Goal: Information Seeking & Learning: Learn about a topic

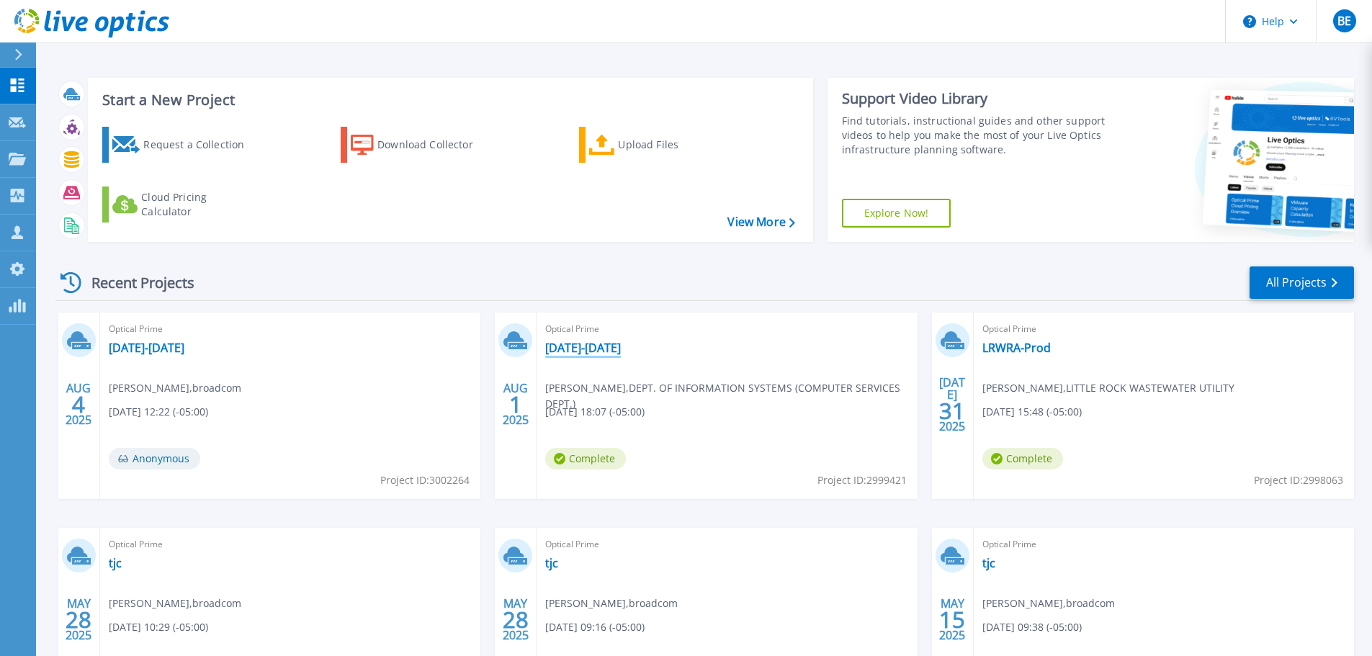
click at [565, 352] on link "[DATE]-[DATE]" at bounding box center [583, 348] width 76 height 14
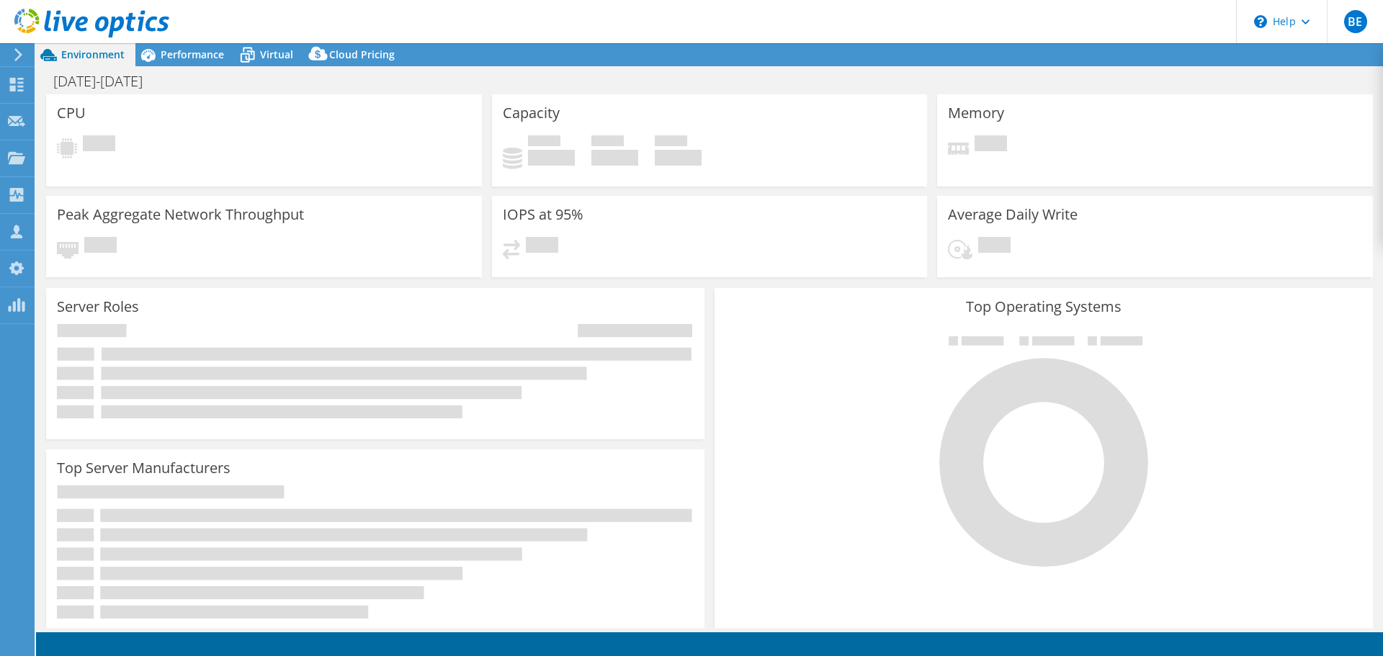
select select "USD"
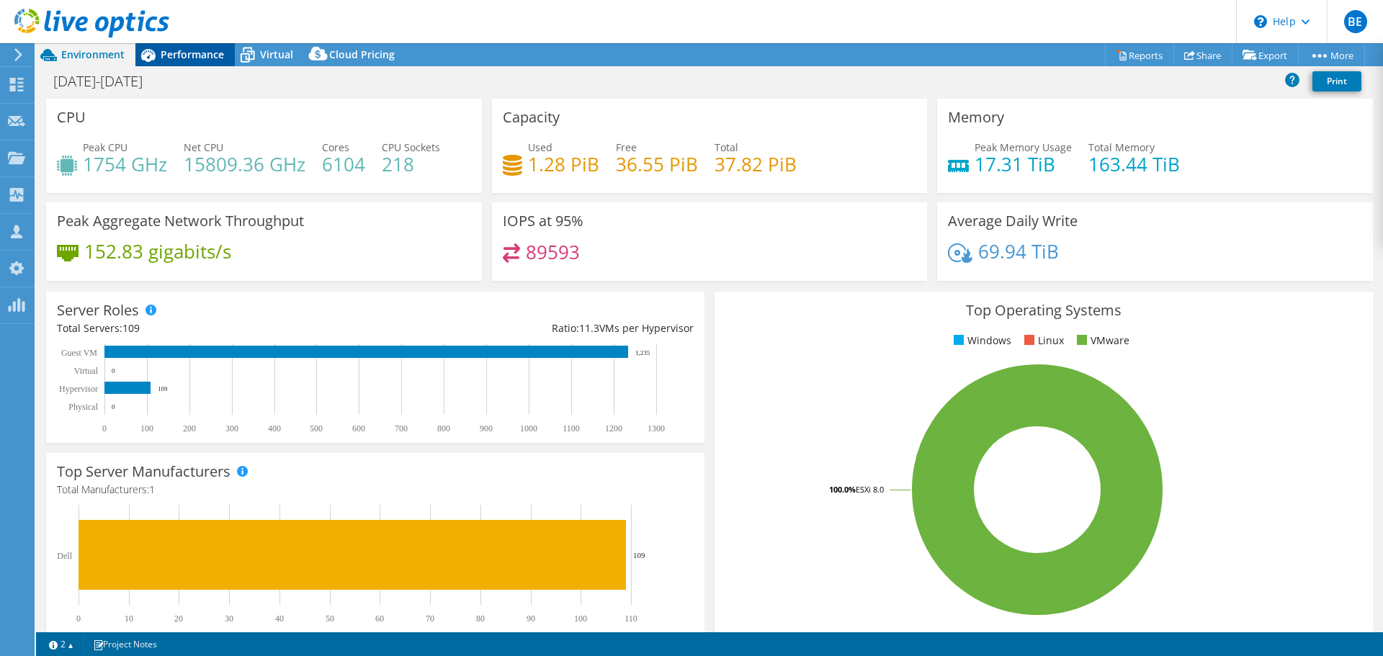
click at [194, 49] on span "Performance" at bounding box center [192, 55] width 63 height 14
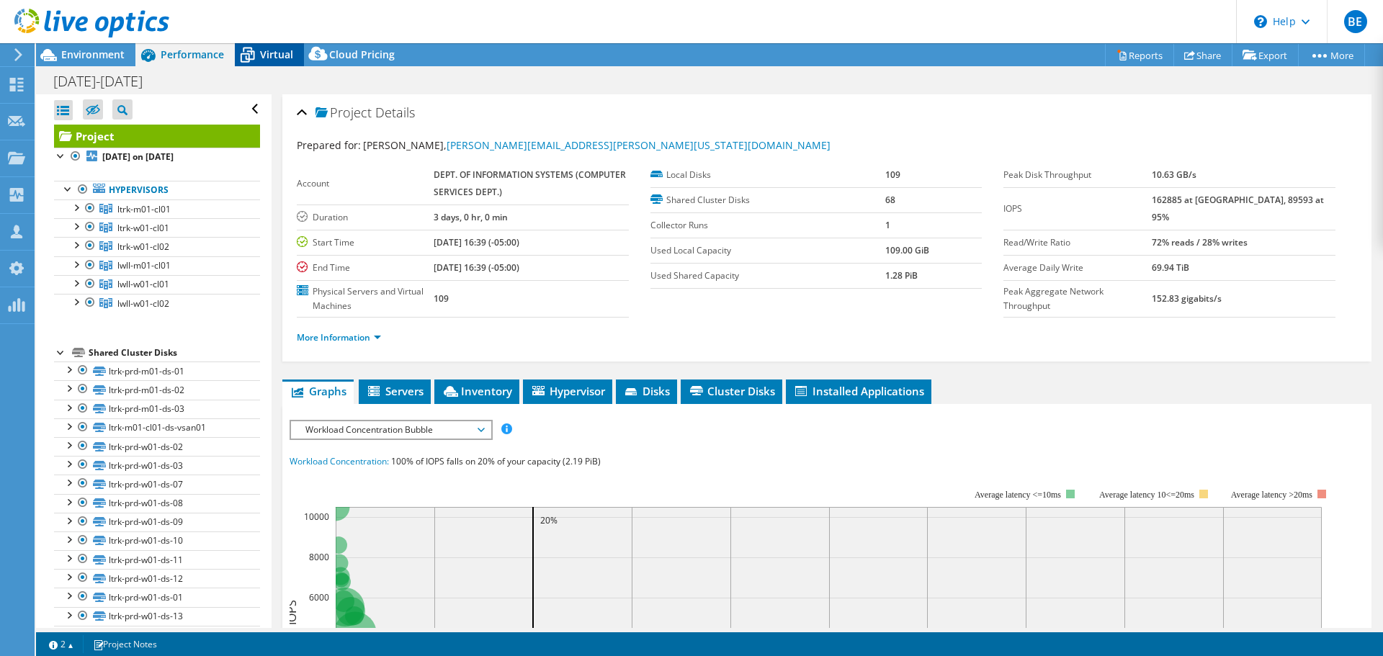
click at [265, 51] on span "Virtual" at bounding box center [276, 55] width 33 height 14
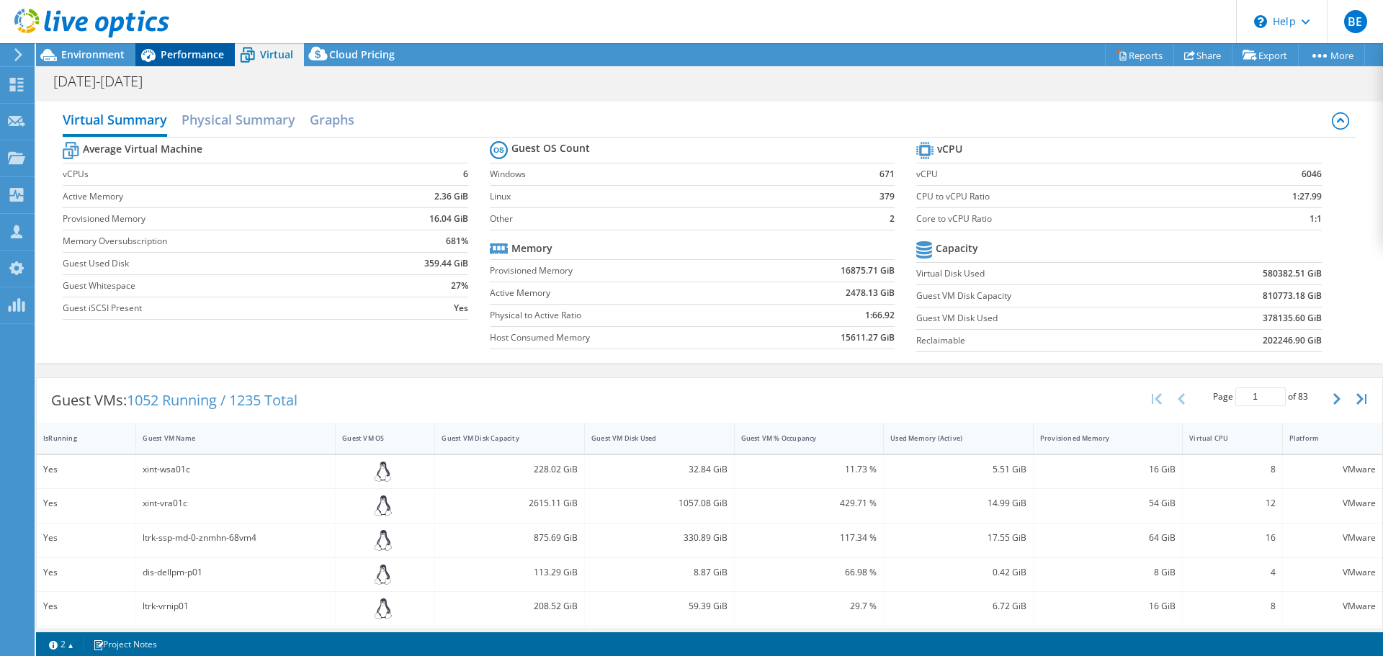
click at [166, 60] on span "Performance" at bounding box center [192, 55] width 63 height 14
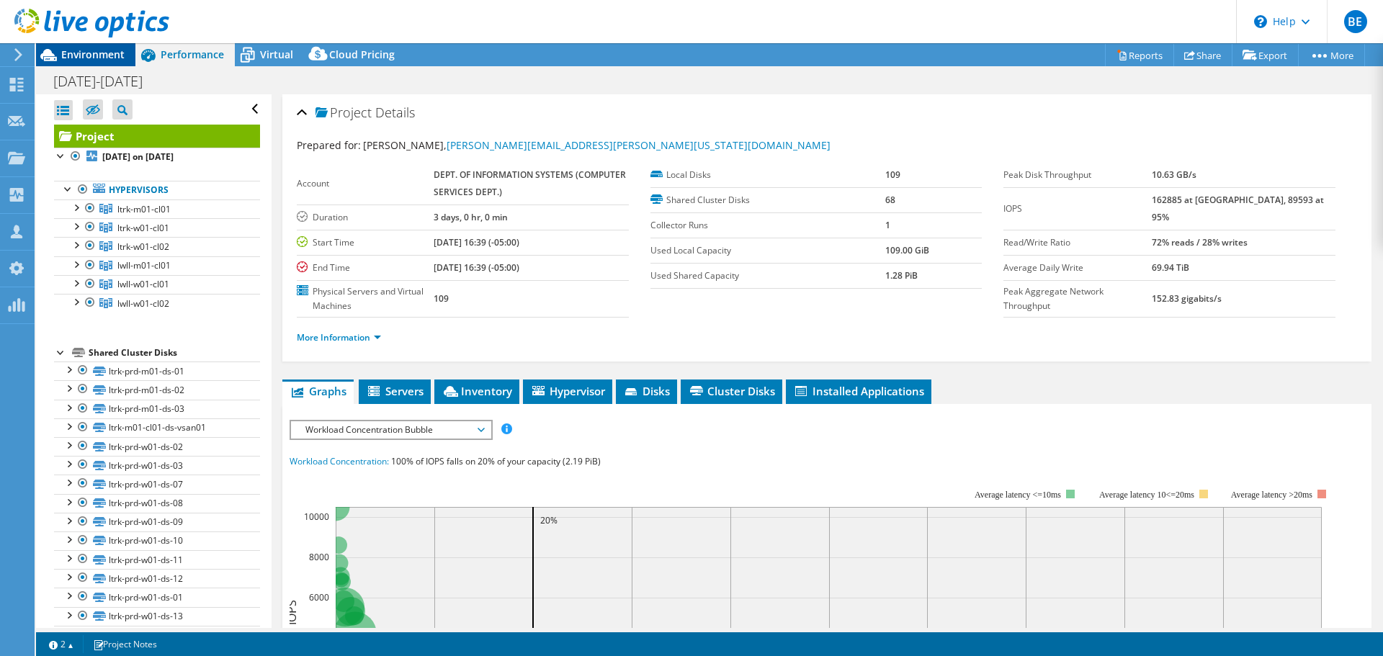
click at [98, 57] on span "Environment" at bounding box center [92, 55] width 63 height 14
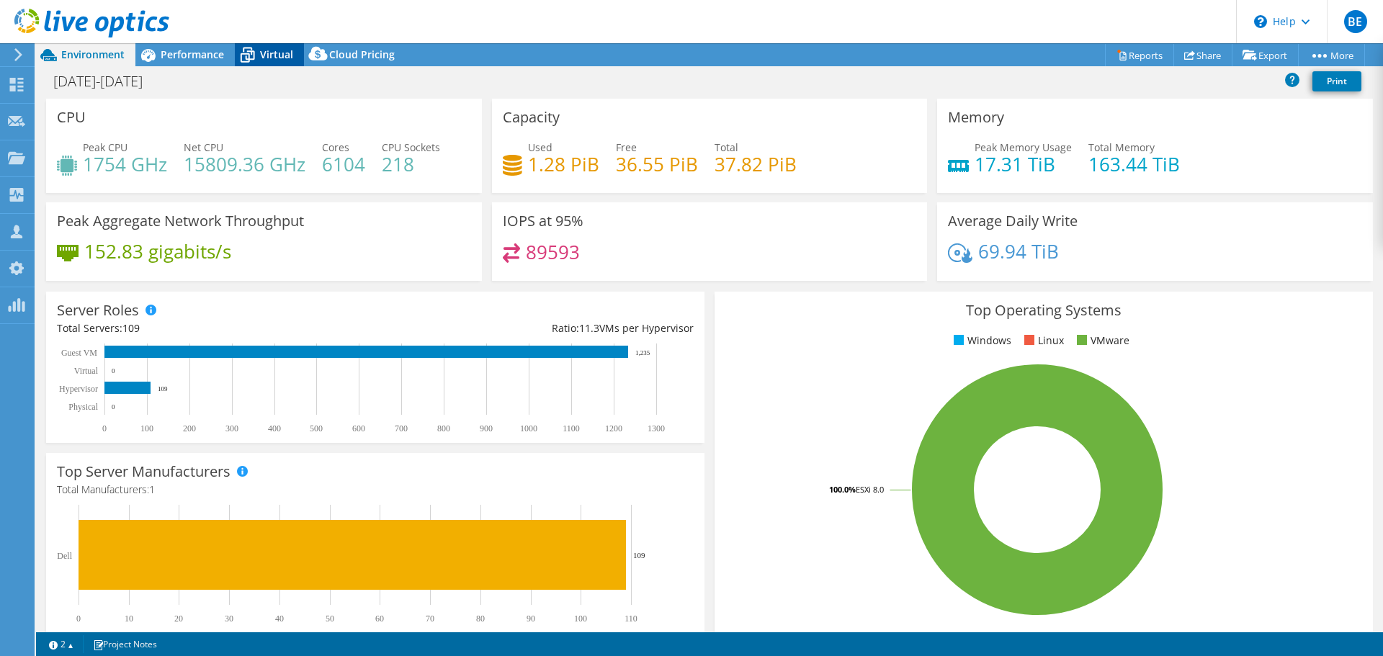
click at [268, 54] on span "Virtual" at bounding box center [276, 55] width 33 height 14
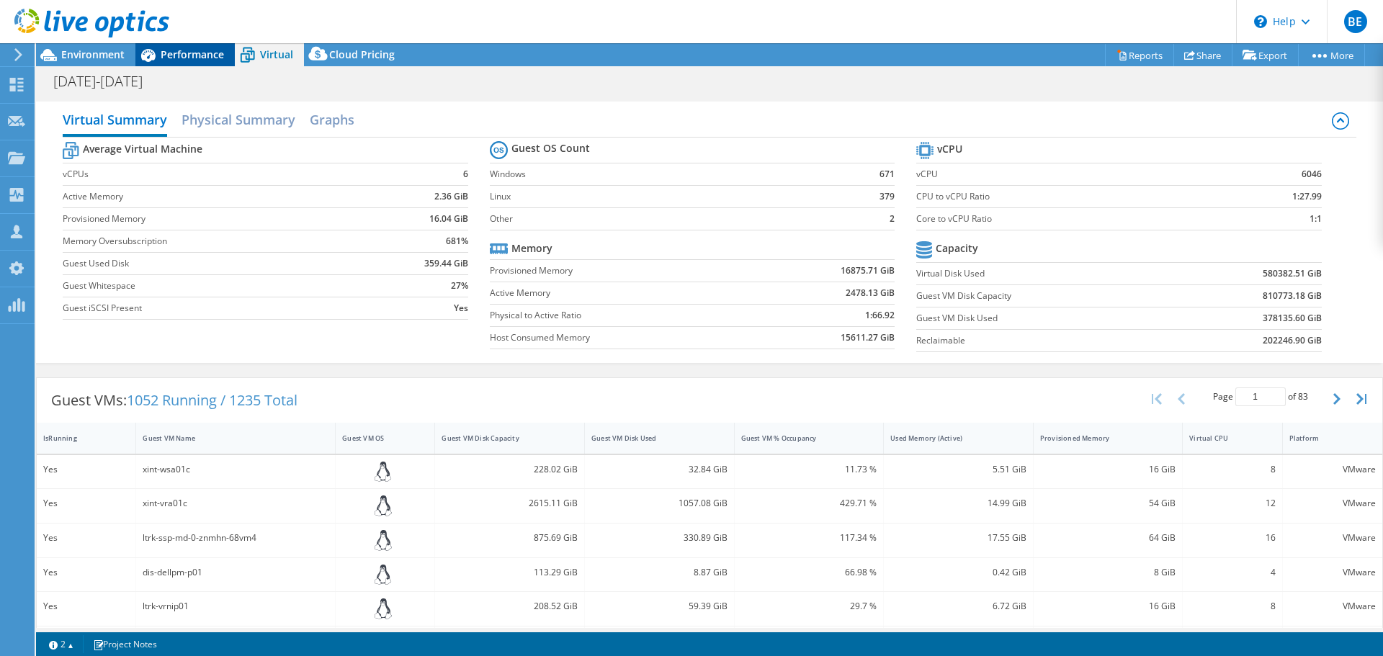
click at [201, 52] on span "Performance" at bounding box center [192, 55] width 63 height 14
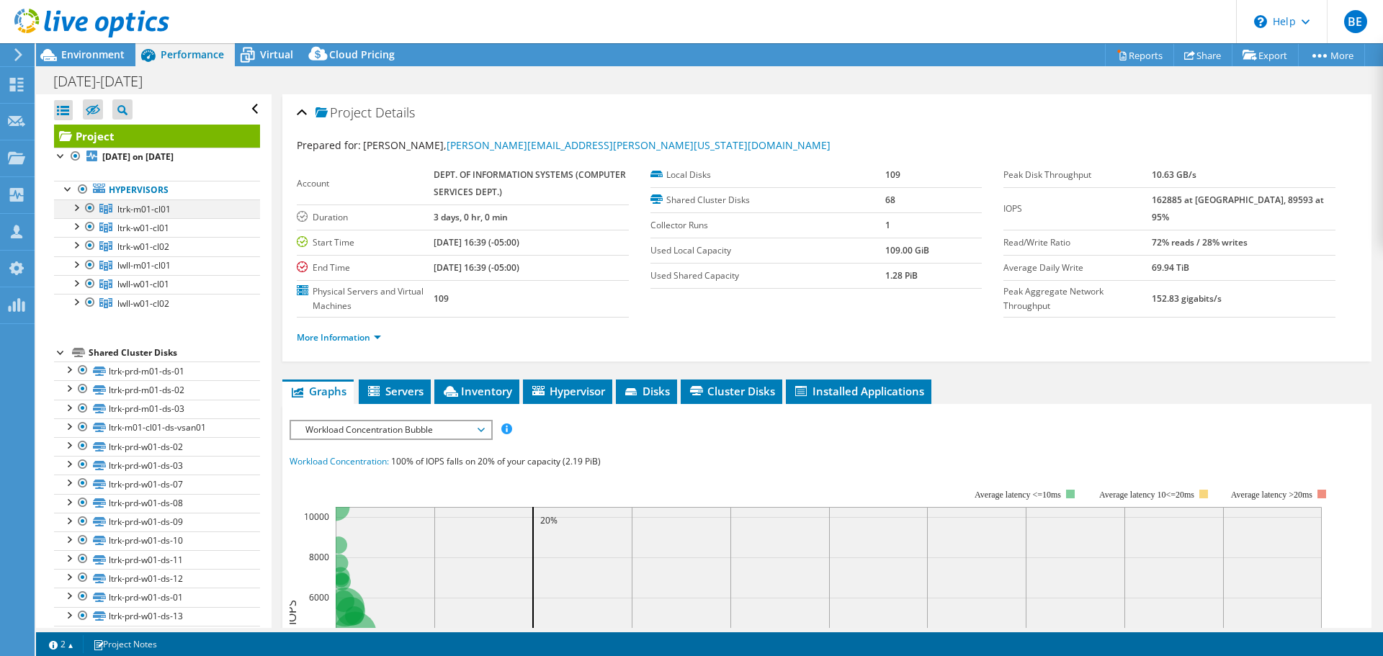
click at [78, 209] on div at bounding box center [75, 207] width 14 height 14
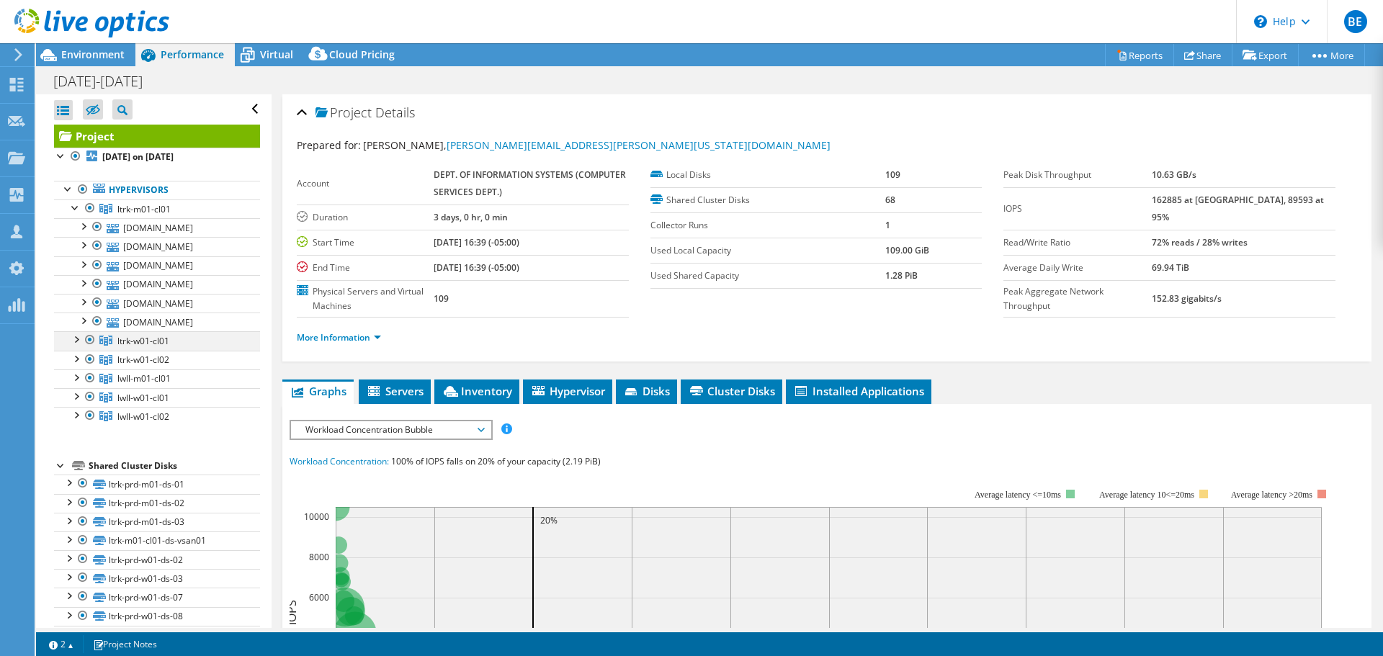
click at [76, 346] on div at bounding box center [75, 338] width 14 height 14
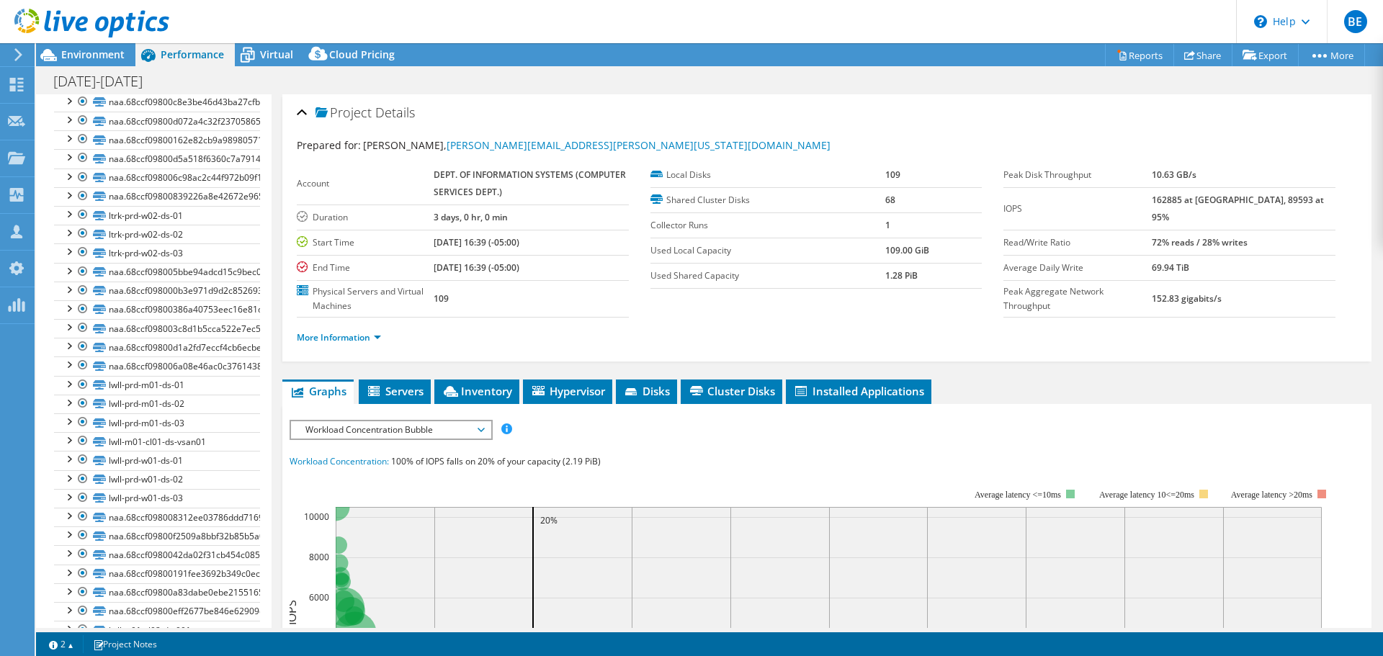
scroll to position [2017, 0]
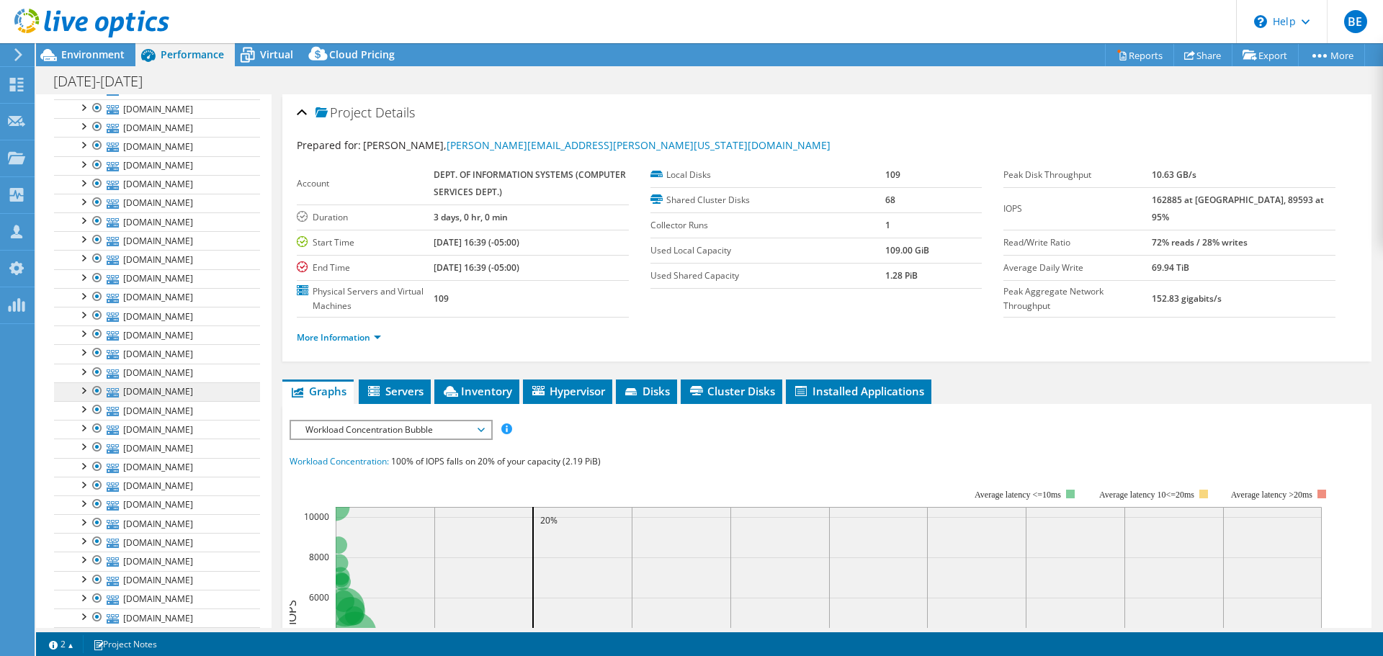
scroll to position [288, 0]
click at [71, 58] on div at bounding box center [75, 50] width 14 height 14
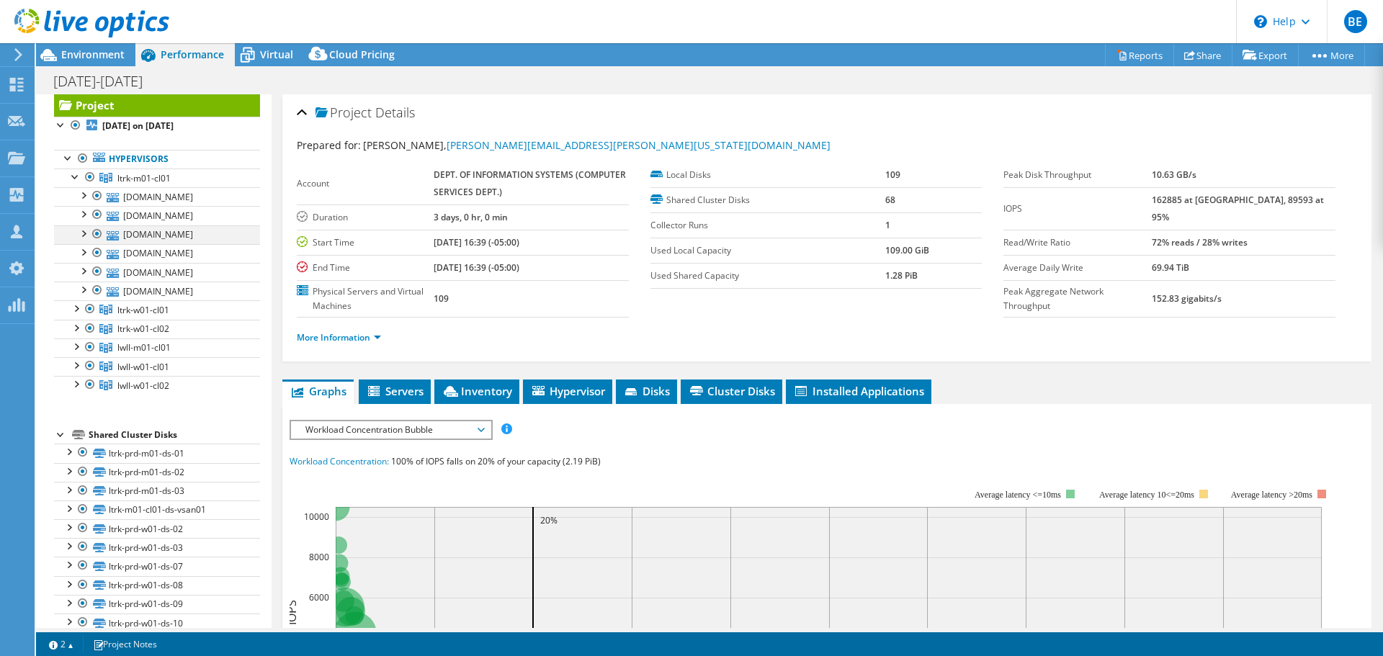
scroll to position [0, 0]
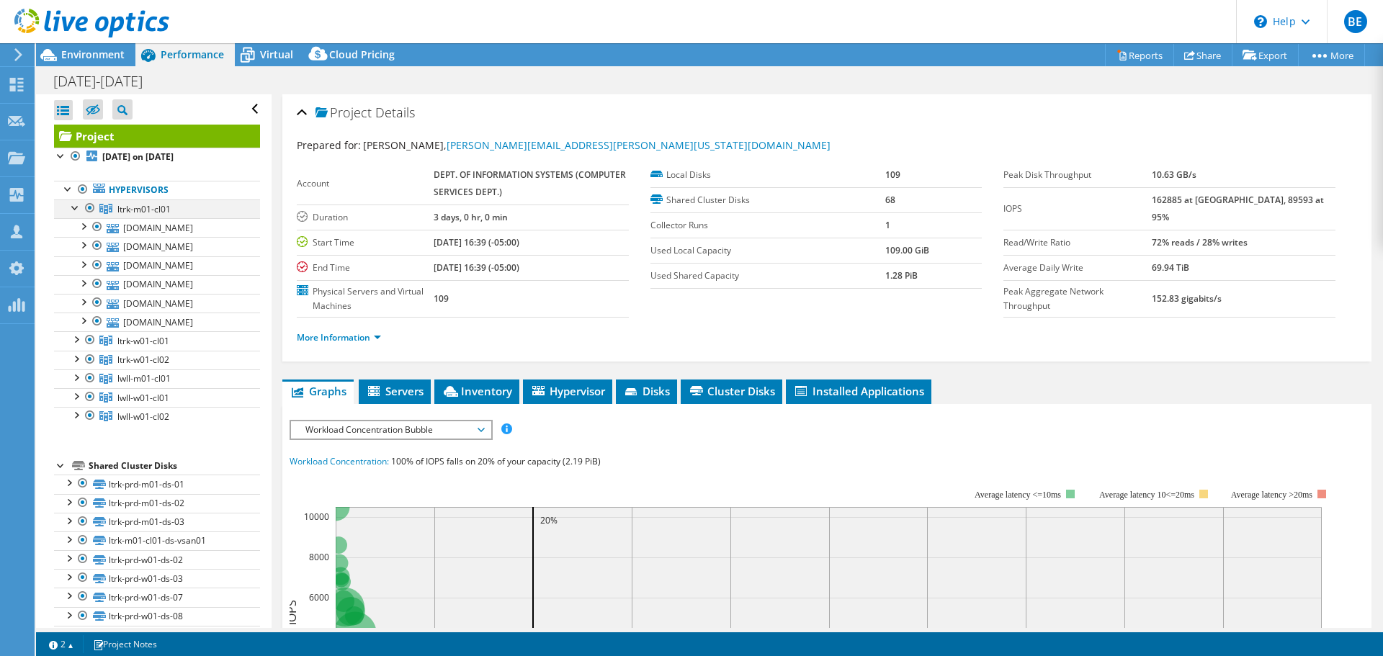
click at [73, 210] on div at bounding box center [75, 207] width 14 height 14
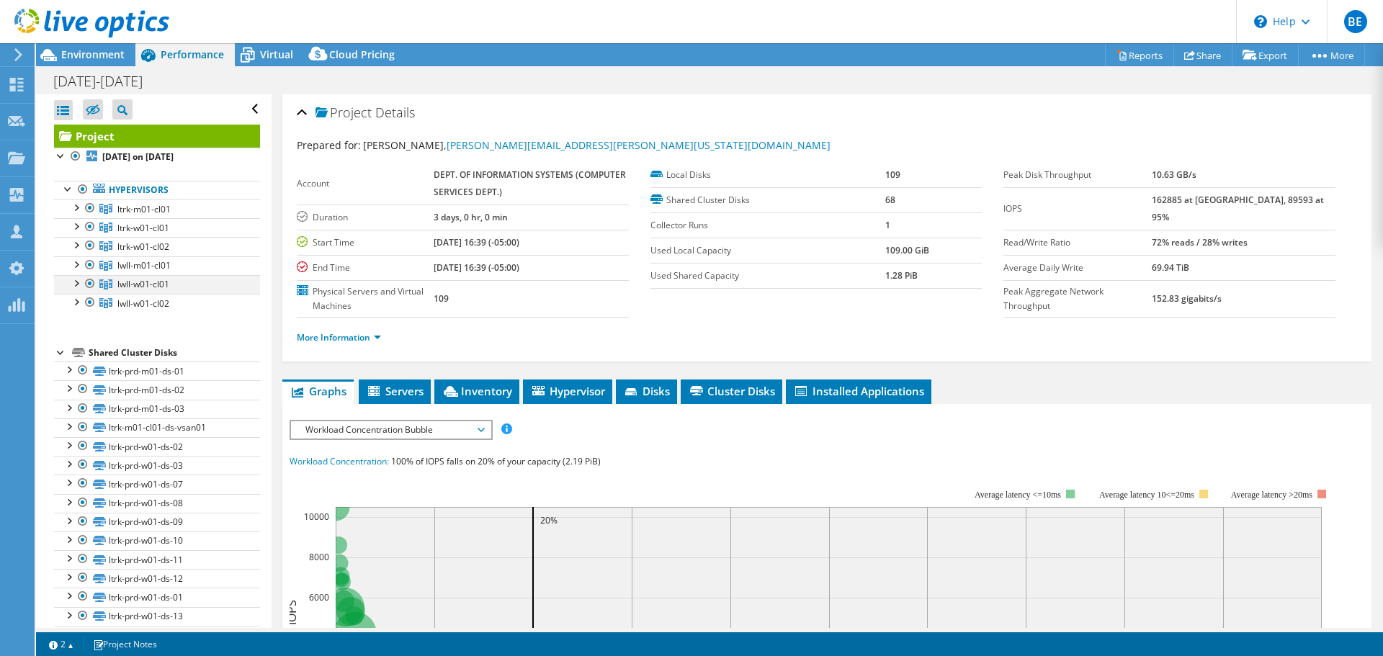
click at [76, 281] on div at bounding box center [75, 282] width 14 height 14
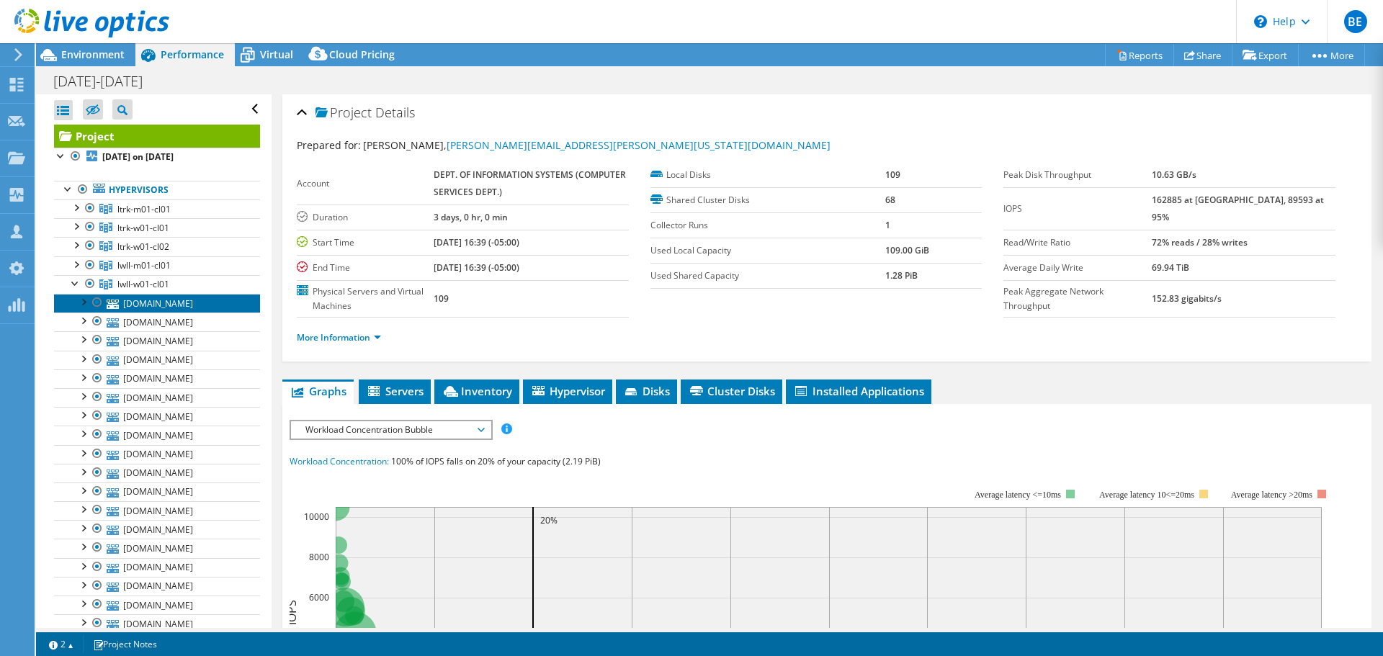
click at [135, 308] on link "[DOMAIN_NAME]" at bounding box center [157, 303] width 206 height 19
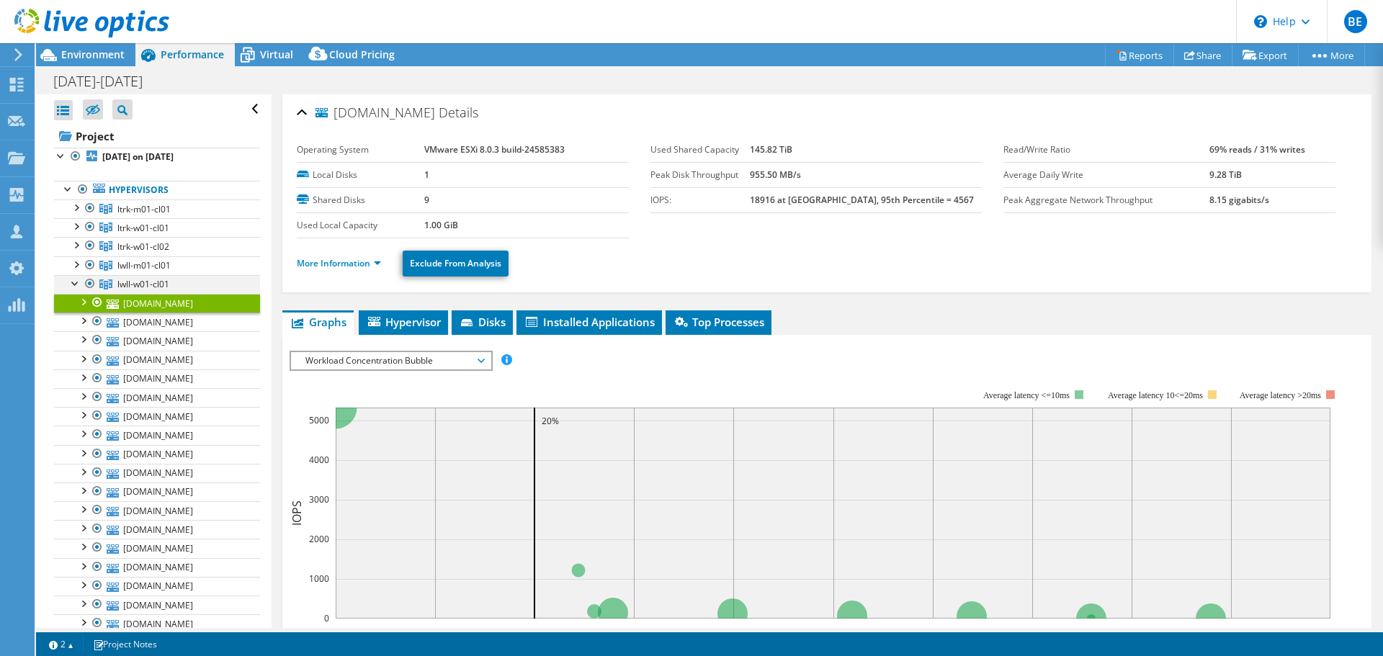
click at [74, 285] on div at bounding box center [75, 282] width 14 height 14
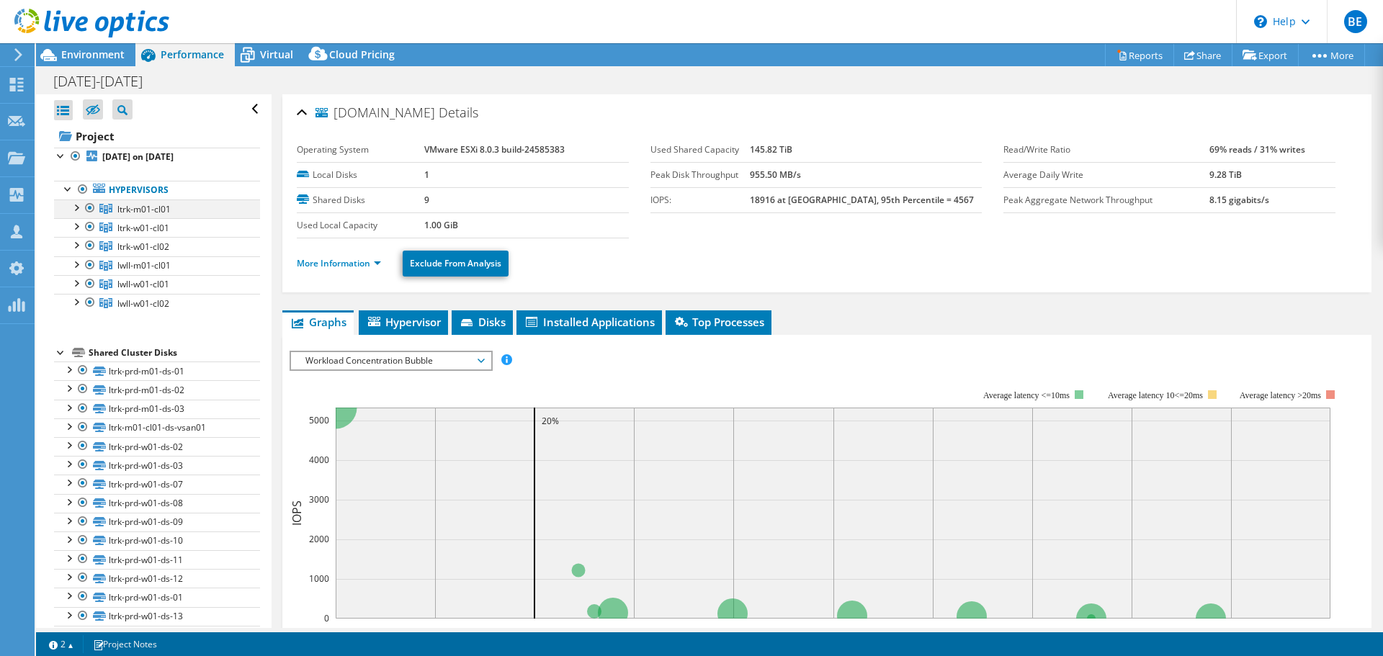
click at [79, 208] on div at bounding box center [75, 207] width 14 height 14
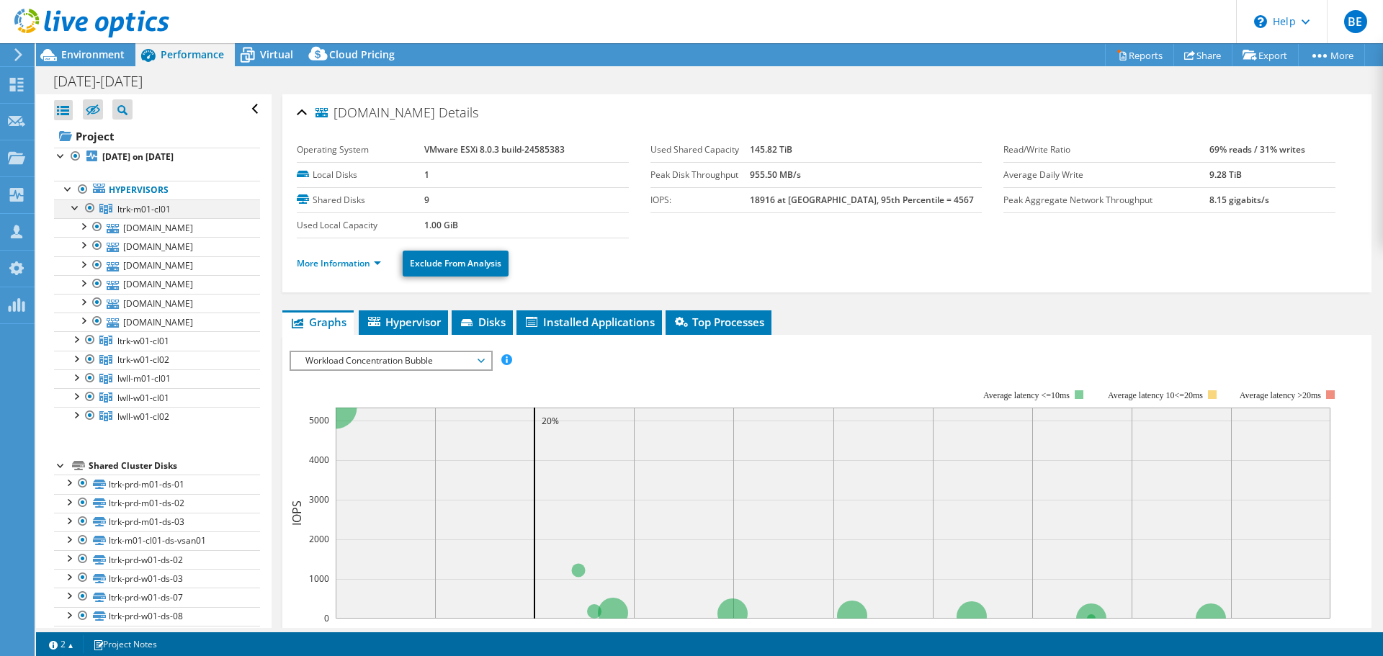
click at [79, 208] on div at bounding box center [75, 207] width 14 height 14
